Goal: Task Accomplishment & Management: Manage account settings

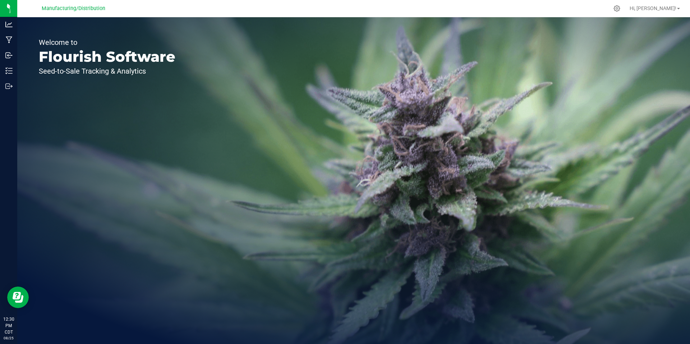
drag, startPoint x: 587, startPoint y: 178, endPoint x: 690, endPoint y: 195, distance: 103.8
click at [614, 240] on div "Welcome to Flourish Software Seed-to-Sale Tracking & Analytics" at bounding box center [353, 180] width 673 height 327
drag, startPoint x: 655, startPoint y: 193, endPoint x: 600, endPoint y: 211, distance: 57.3
click at [616, 197] on div "Welcome to Flourish Software Seed-to-Sale Tracking & Analytics" at bounding box center [353, 180] width 673 height 327
drag, startPoint x: 246, startPoint y: 113, endPoint x: 373, endPoint y: 113, distance: 126.9
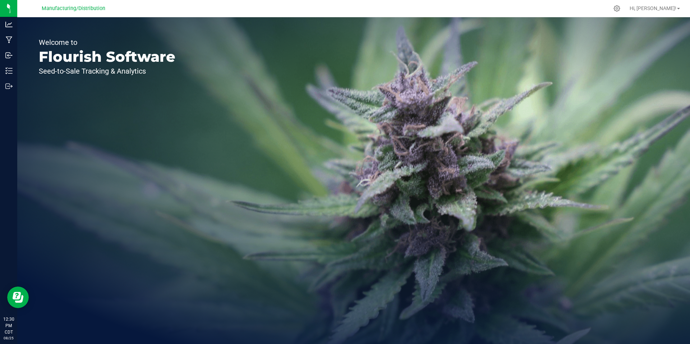
click at [327, 113] on div "Welcome to Flourish Software Seed-to-Sale Tracking & Analytics" at bounding box center [353, 180] width 673 height 327
click at [677, 9] on link "Hi, [PERSON_NAME]!" at bounding box center [655, 9] width 56 height 8
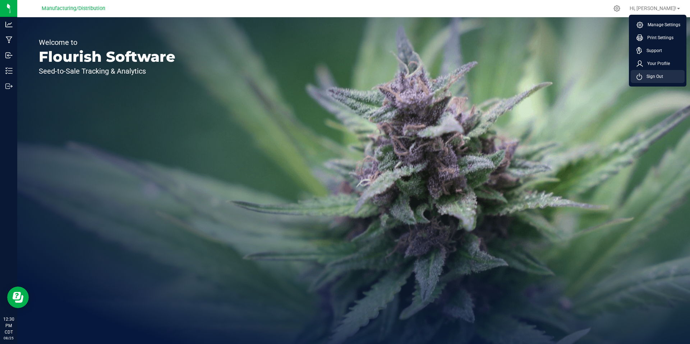
click at [658, 75] on span "Sign Out" at bounding box center [652, 76] width 21 height 7
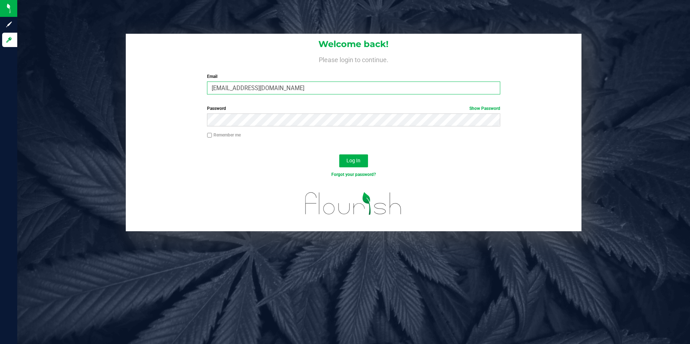
drag, startPoint x: 229, startPoint y: 89, endPoint x: 189, endPoint y: 85, distance: 40.5
click at [190, 87] on div "Welcome back! Please login to continue. Email [EMAIL_ADDRESS][DOMAIN_NAME] Requ…" at bounding box center [354, 67] width 456 height 67
type input "[PERSON_NAME][EMAIL_ADDRESS][DOMAIN_NAME]"
click at [207, 117] on div "Password Show Password" at bounding box center [354, 115] width 304 height 21
click at [207, 136] on input "Remember me" at bounding box center [209, 135] width 5 height 5
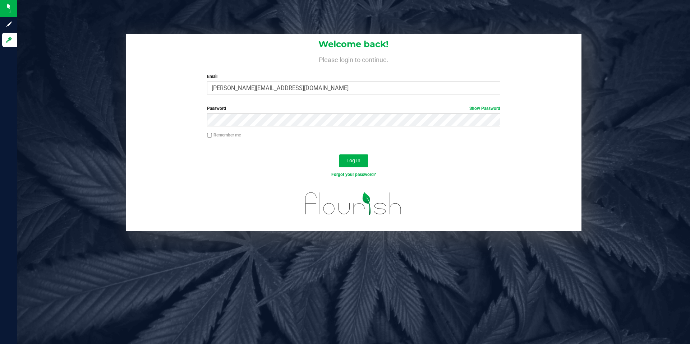
checkbox input "true"
click at [343, 161] on button "Log In" at bounding box center [353, 161] width 29 height 13
